Goal: Transaction & Acquisition: Purchase product/service

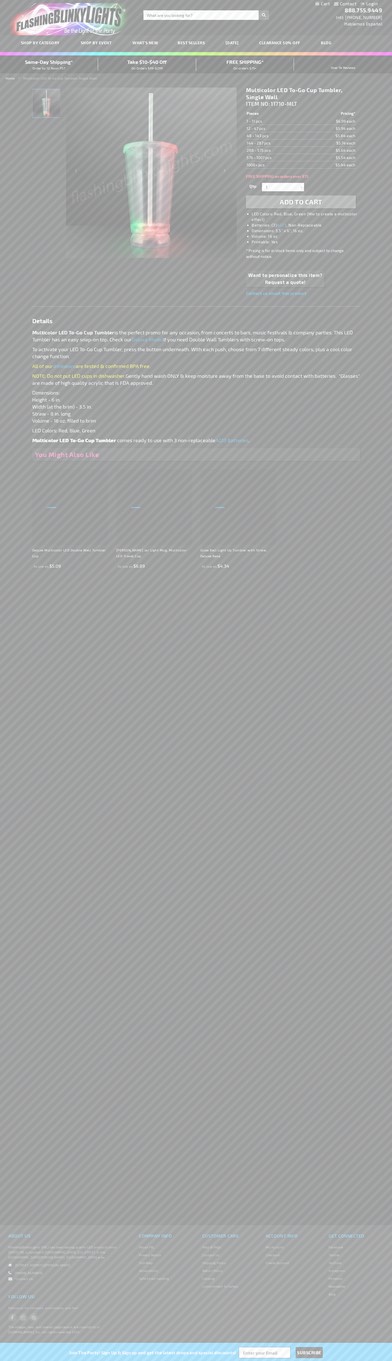
click at [301, 202] on span "Add to Cart" at bounding box center [301, 202] width 43 height 8
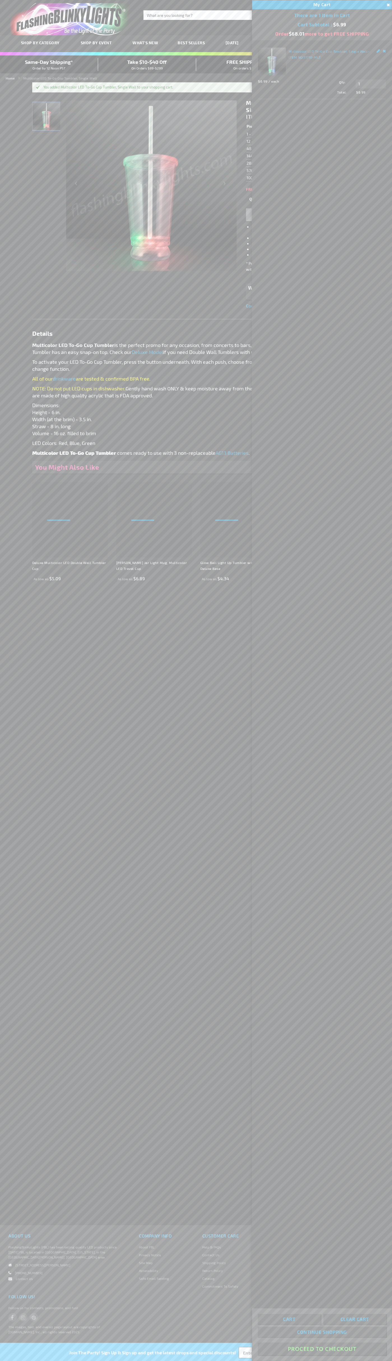
click at [322, 1349] on button "Proceed To Checkout" at bounding box center [322, 1349] width 128 height 13
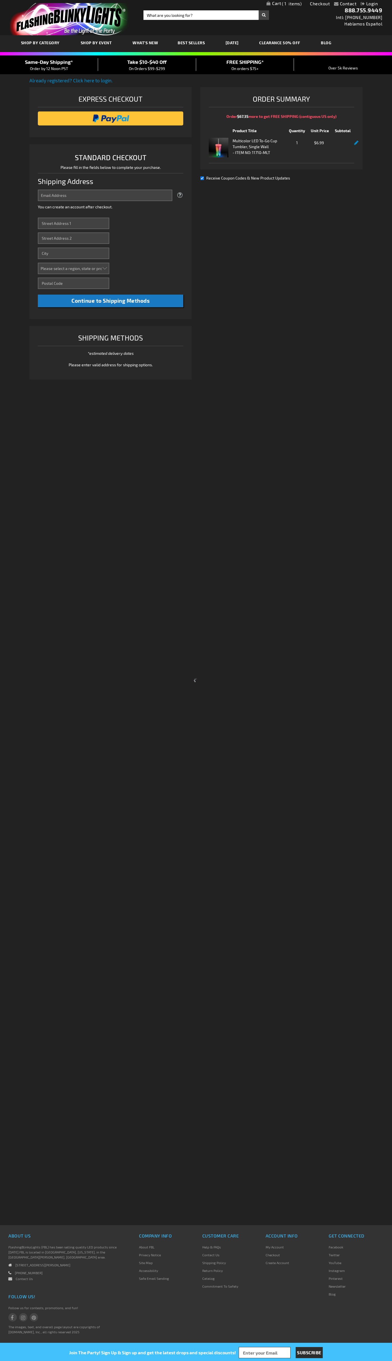
select select "US"
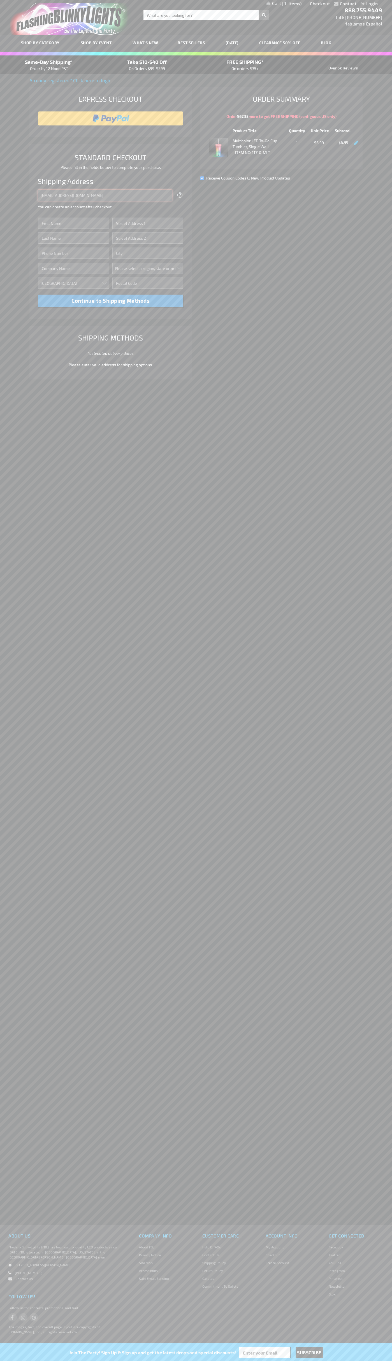
type input "johnsmith006@storebotmail.joonix.net"
type input "John"
type input "2332 Galiano Street"
type input "First floor"
type input "coral gables"
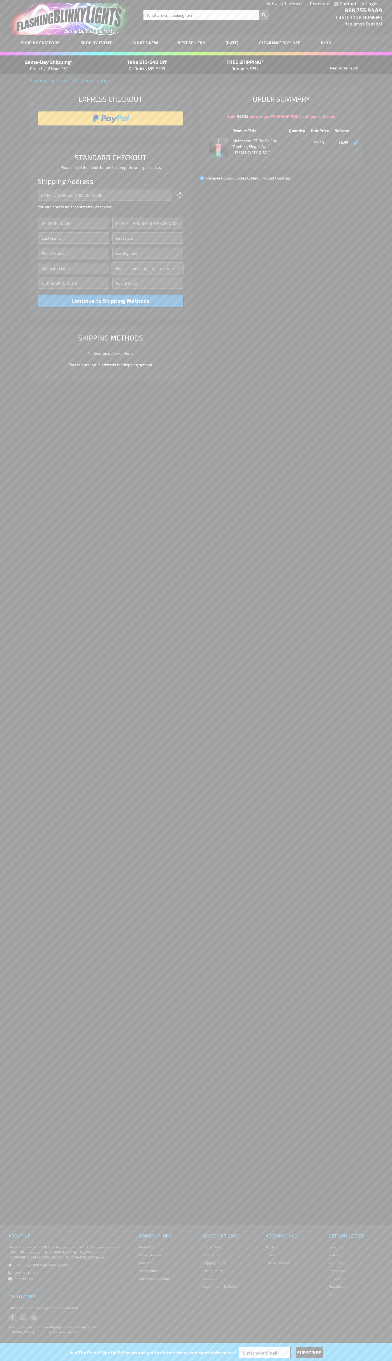
select select "18"
type input "33134"
type input "Smith"
type input "6502530000"
type input "John Smith"
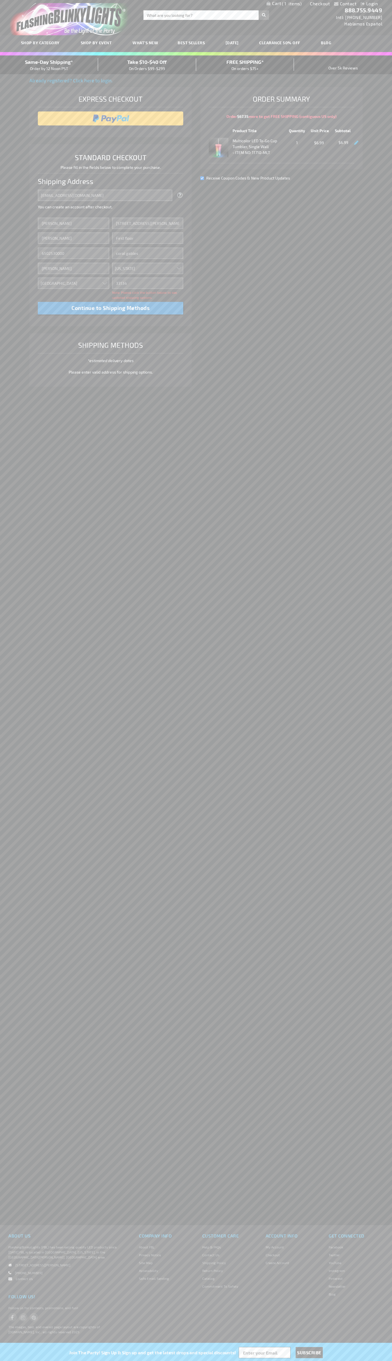
click at [49, 65] on div "Same-Day Shipping* Order by 12 Noon PST" at bounding box center [49, 64] width 98 height 13
click at [111, 118] on input "image" at bounding box center [111, 118] width 140 height 11
